Goal: Transaction & Acquisition: Purchase product/service

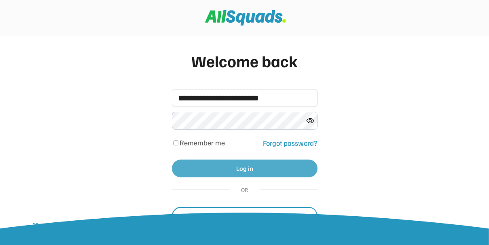
click at [232, 165] on button "Log in" at bounding box center [245, 168] width 146 height 18
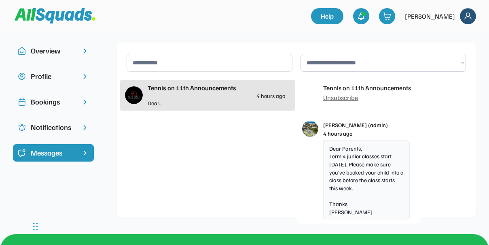
click at [65, 101] on div "Bookings" at bounding box center [53, 101] width 45 height 11
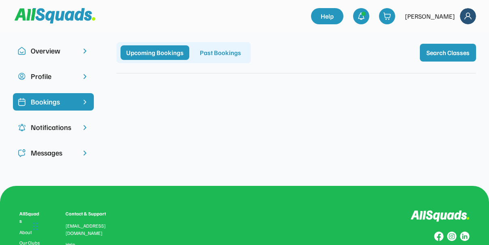
click at [227, 56] on div "Past Bookings" at bounding box center [220, 52] width 53 height 15
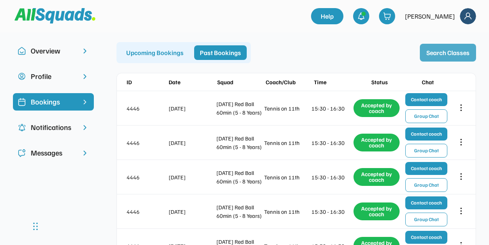
click at [446, 48] on button "Search Classes" at bounding box center [448, 53] width 56 height 18
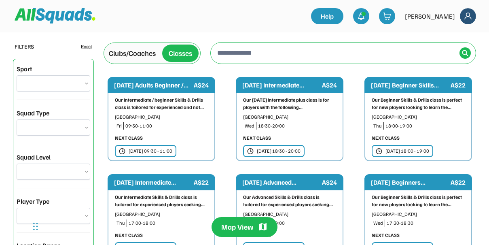
click at [265, 41] on div "Clubs/Coaches Classes ← Move left → Move right ↑ Move up ↓ Move down + Zoom in …" at bounding box center [290, 53] width 373 height 28
click at [265, 52] on input "input" at bounding box center [336, 53] width 241 height 16
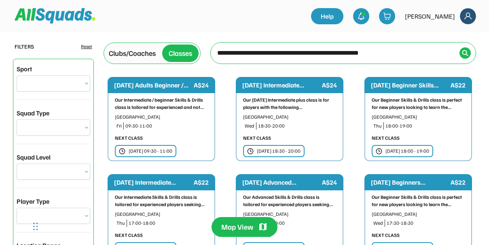
type input "**********"
click at [410, 51] on input "input" at bounding box center [336, 53] width 241 height 16
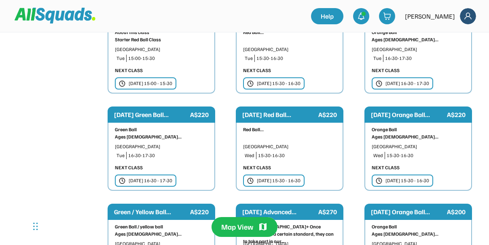
scroll to position [1086, 0]
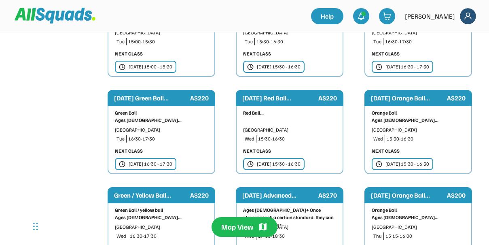
click at [290, 135] on div "15:30-16:30" at bounding box center [297, 138] width 78 height 7
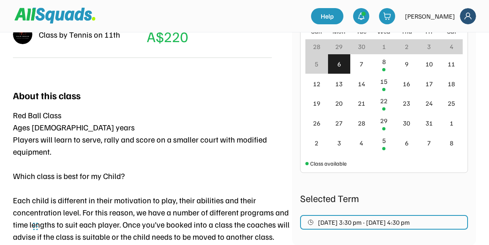
scroll to position [303, 0]
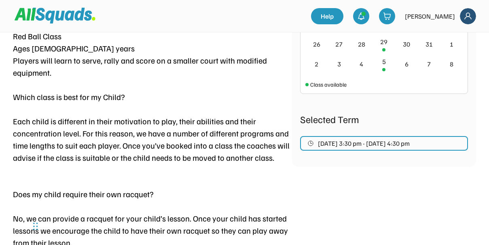
click at [341, 145] on span "Oct 8, 2025 3:30 pm - Dec 10, 2025 4:30 pm" at bounding box center [364, 143] width 92 height 6
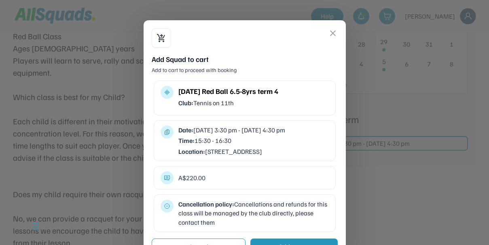
scroll to position [354, 0]
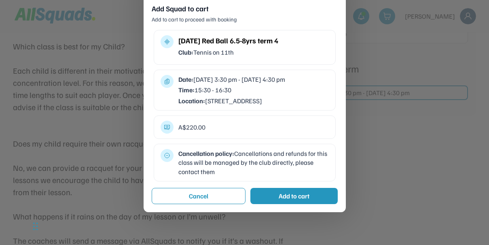
click at [293, 201] on div "Add to cart" at bounding box center [294, 196] width 31 height 10
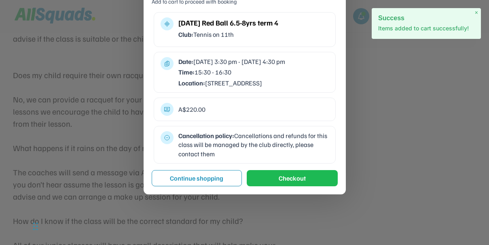
scroll to position [482, 0]
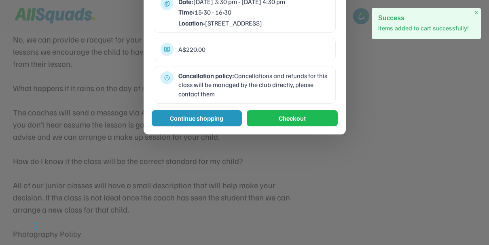
click at [214, 126] on button "Continue shopping" at bounding box center [197, 118] width 90 height 16
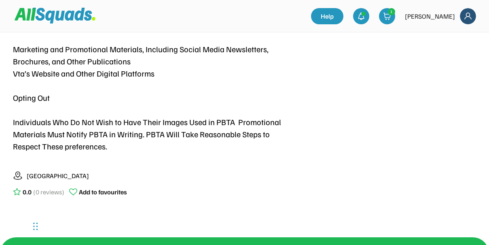
scroll to position [255, 0]
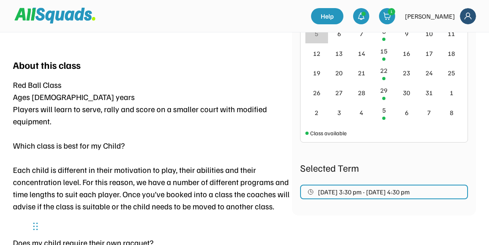
click at [360, 191] on span "Oct 8, 2025 3:30 pm - Dec 10, 2025 4:30 pm" at bounding box center [364, 192] width 92 height 6
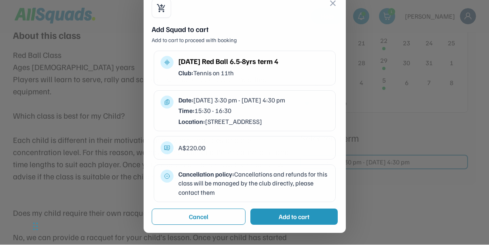
scroll to position [290, 0]
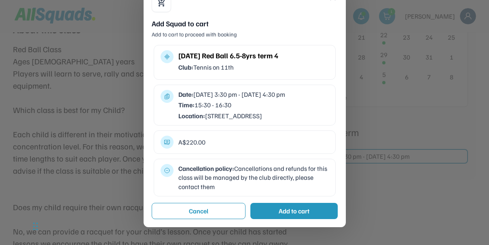
click at [293, 214] on div "Add to cart" at bounding box center [294, 211] width 31 height 10
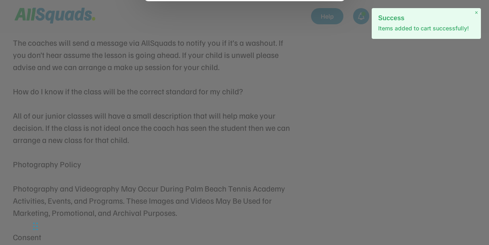
scroll to position [474, 0]
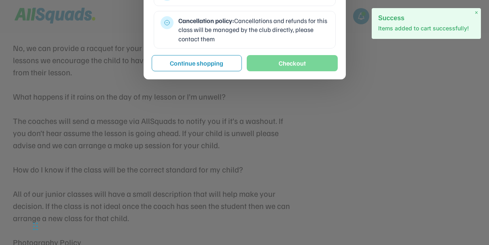
click at [290, 71] on button "Checkout" at bounding box center [292, 63] width 91 height 16
